Goal: Task Accomplishment & Management: Manage account settings

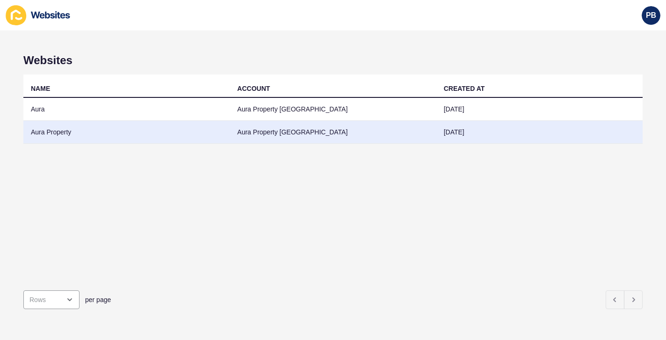
click at [36, 130] on td "Aura Property" at bounding box center [126, 132] width 206 height 23
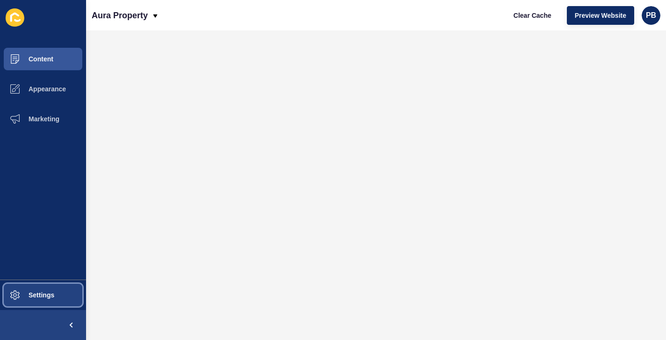
click at [16, 292] on span "Settings" at bounding box center [27, 294] width 56 height 7
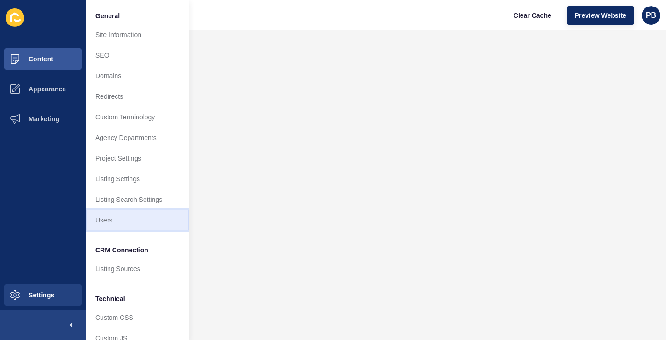
click at [116, 226] on link "Users" at bounding box center [137, 220] width 103 height 21
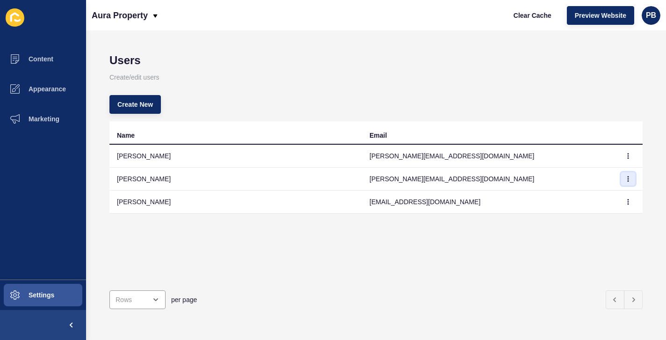
click at [630, 175] on button "button" at bounding box center [628, 178] width 14 height 13
click at [592, 217] on link "Delete" at bounding box center [603, 218] width 66 height 21
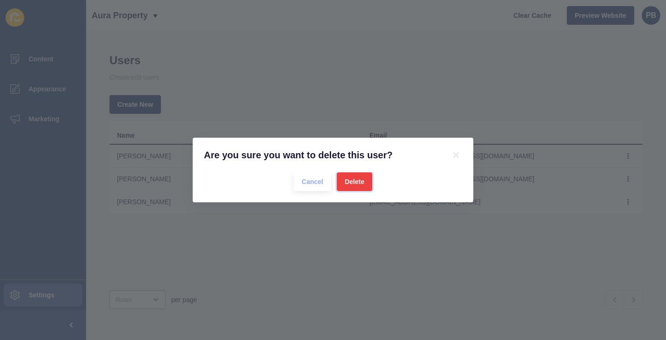
click at [338, 178] on button "Delete" at bounding box center [355, 181] width 36 height 19
